Goal: Transaction & Acquisition: Purchase product/service

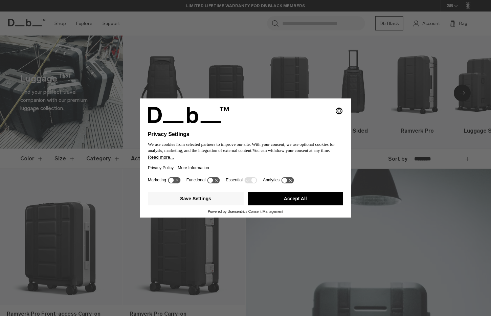
click at [305, 202] on button "Accept All" at bounding box center [296, 199] width 96 height 14
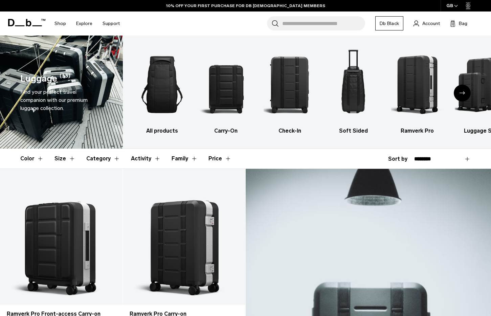
click at [112, 158] on button "Category" at bounding box center [103, 159] width 34 height 20
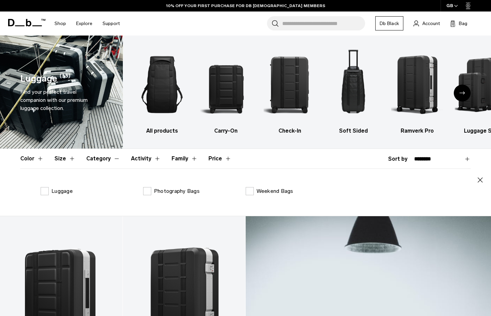
click at [112, 158] on button "Category" at bounding box center [103, 159] width 34 height 20
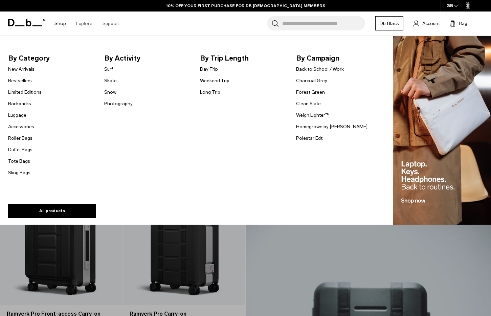
click at [20, 103] on link "Backpacks" at bounding box center [19, 103] width 23 height 7
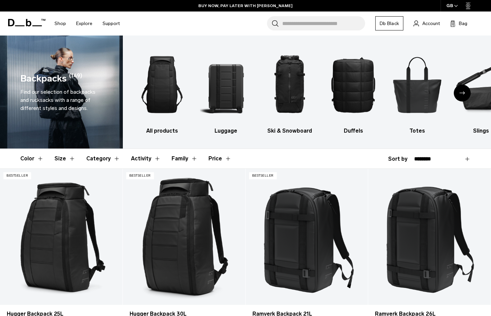
click at [70, 158] on button "Size" at bounding box center [65, 159] width 21 height 20
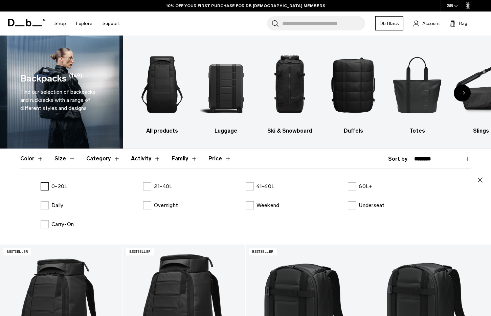
click at [44, 185] on label "0-20L" at bounding box center [54, 187] width 27 height 8
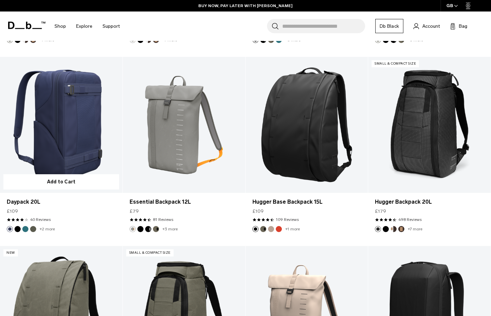
scroll to position [593, 0]
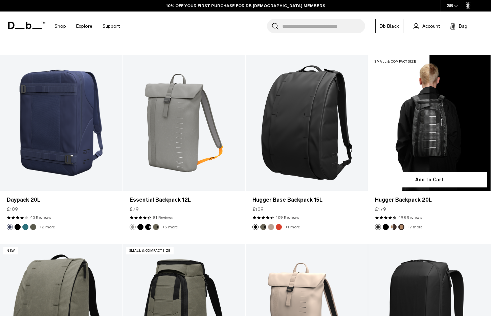
click at [440, 135] on link "Hugger Backpack 20L" at bounding box center [430, 123] width 123 height 136
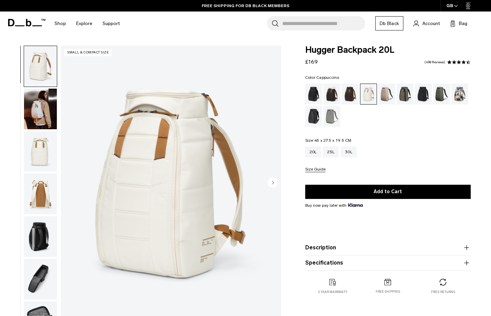
click at [333, 94] on div "Cappuccino" at bounding box center [332, 94] width 17 height 21
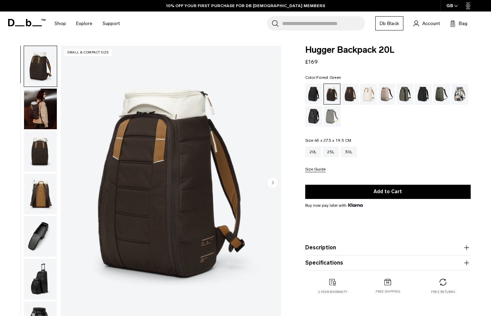
click at [406, 95] on div "Forest Green" at bounding box center [405, 94] width 17 height 21
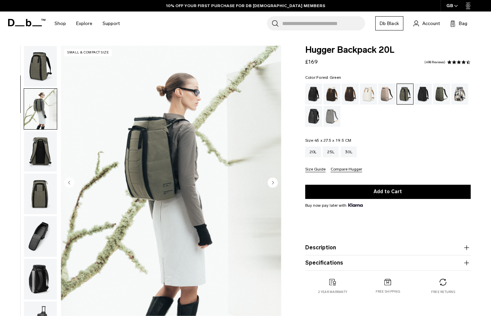
click at [41, 131] on img "button" at bounding box center [40, 151] width 33 height 41
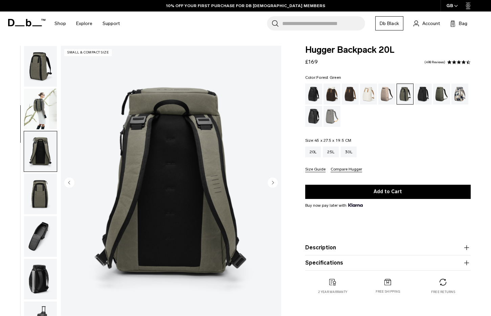
scroll to position [86, 0]
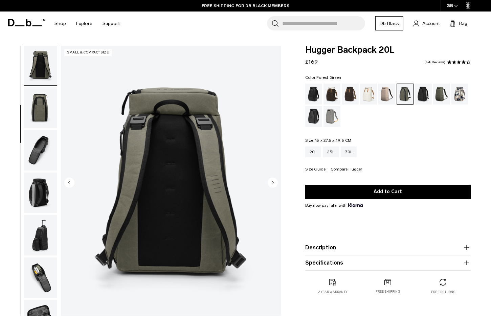
click at [41, 116] on img "button" at bounding box center [40, 107] width 33 height 41
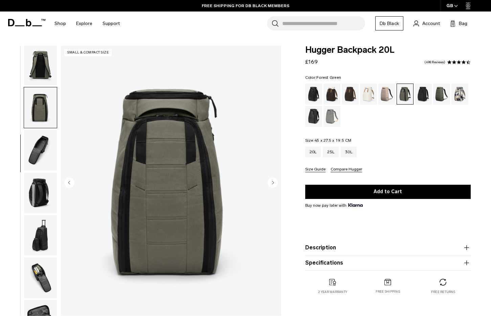
scroll to position [111, 0]
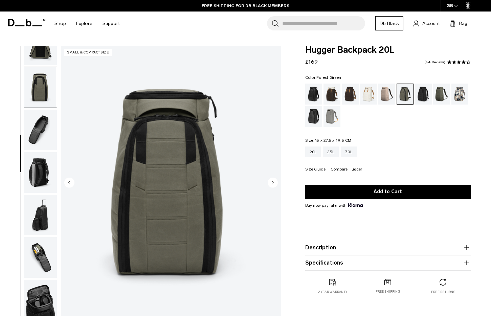
click at [41, 132] on img "button" at bounding box center [40, 130] width 33 height 41
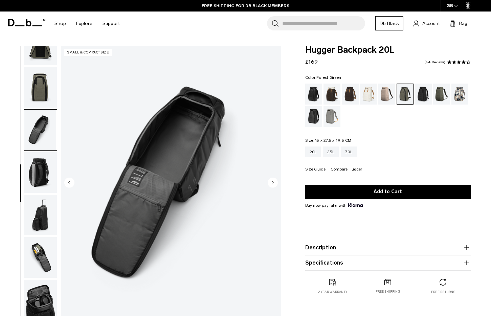
click at [38, 162] on img "button" at bounding box center [40, 172] width 33 height 41
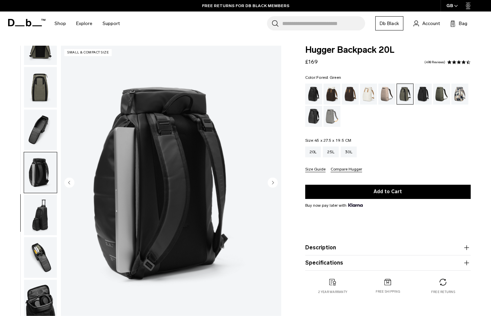
click at [45, 216] on img "button" at bounding box center [40, 215] width 33 height 41
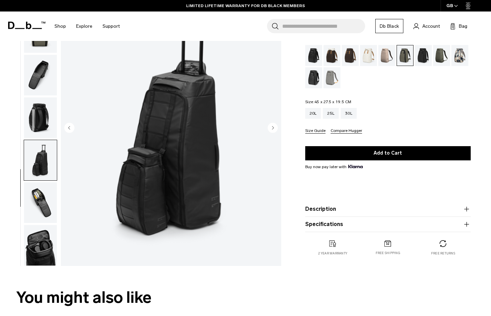
scroll to position [70, 0]
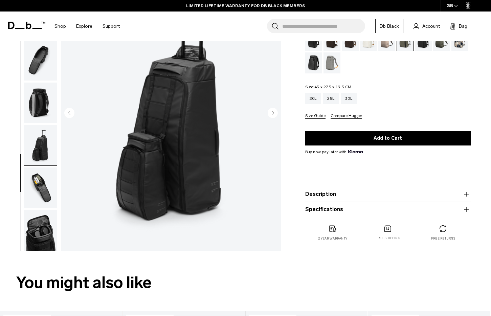
click at [41, 182] on img "button" at bounding box center [40, 188] width 33 height 41
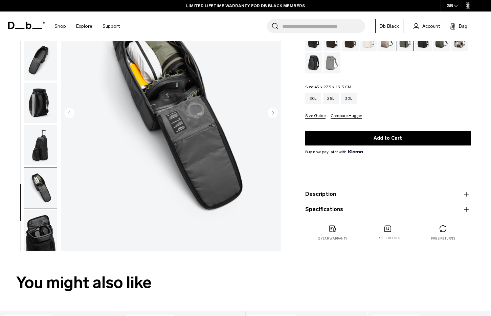
click at [42, 226] on img "button" at bounding box center [40, 230] width 33 height 41
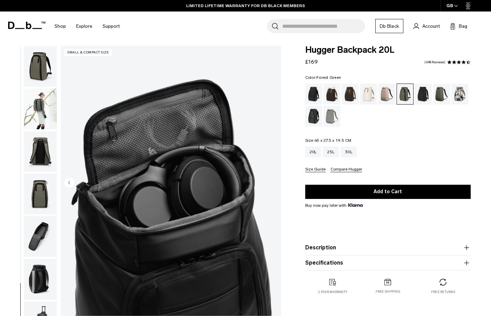
scroll to position [0, 0]
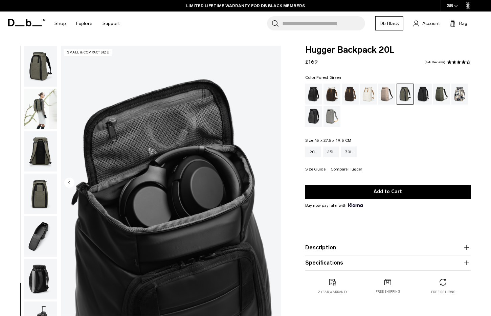
click at [40, 75] on img "button" at bounding box center [40, 66] width 33 height 41
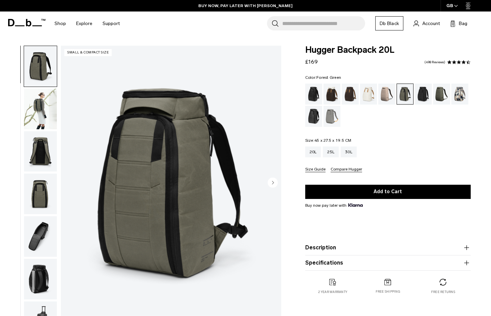
click at [40, 105] on img "button" at bounding box center [40, 109] width 33 height 41
